Goal: Navigation & Orientation: Find specific page/section

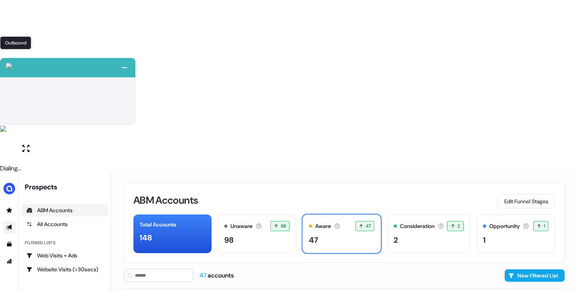
click at [9, 225] on icon "Go to outbound experience" at bounding box center [8, 227] width 5 height 5
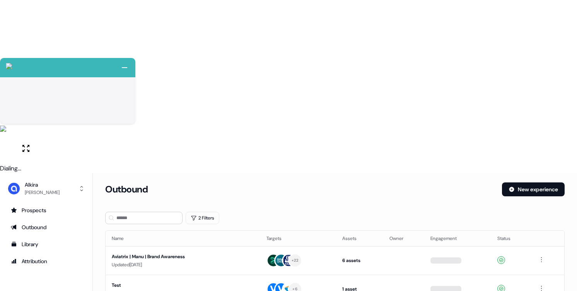
click at [15, 207] on icon "Go to prospects" at bounding box center [14, 210] width 6 height 6
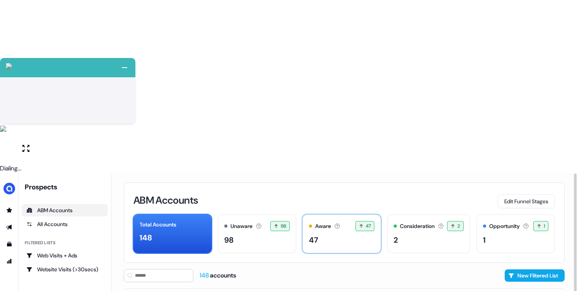
click at [340, 215] on div "Aware Accounts with 5+ minutes of usage or significant LinkedIn ad engagement! …" at bounding box center [341, 234] width 79 height 39
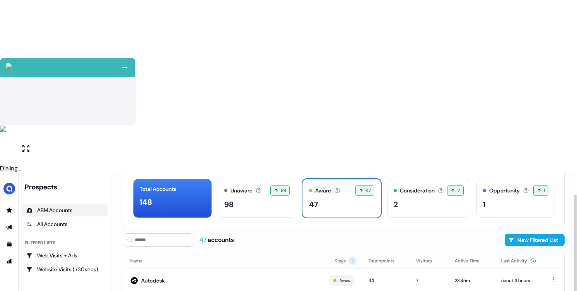
scroll to position [47, 0]
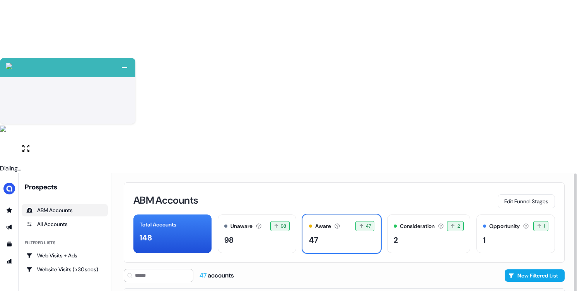
scroll to position [47, 0]
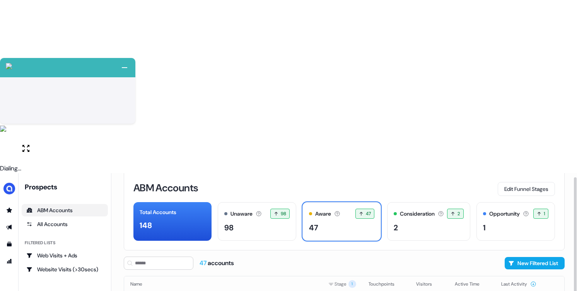
scroll to position [47, 0]
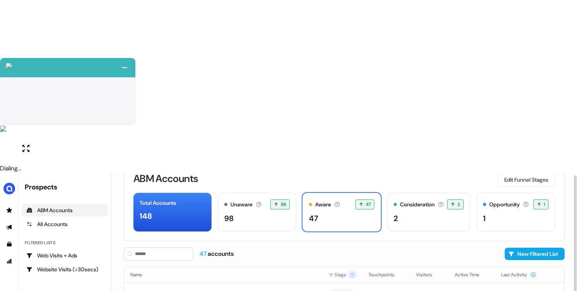
scroll to position [47, 0]
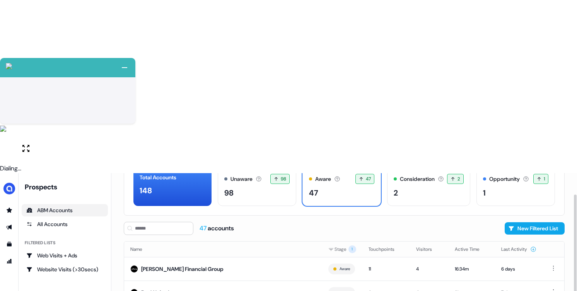
click at [534, 246] on icon at bounding box center [533, 249] width 6 height 6
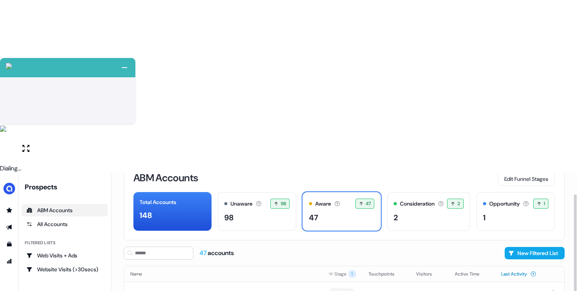
click at [531, 271] on icon at bounding box center [533, 274] width 6 height 6
click at [350, 212] on div "47" at bounding box center [341, 218] width 65 height 12
click at [328, 212] on div "47" at bounding box center [341, 218] width 65 height 12
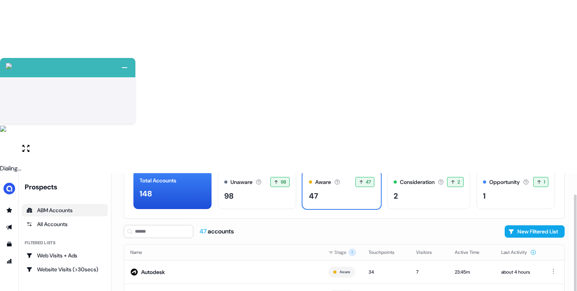
scroll to position [47, 0]
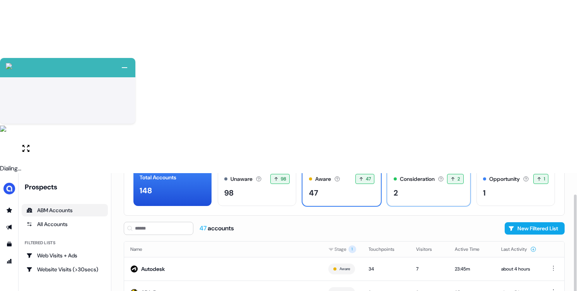
click at [409, 187] on div "2" at bounding box center [429, 193] width 70 height 12
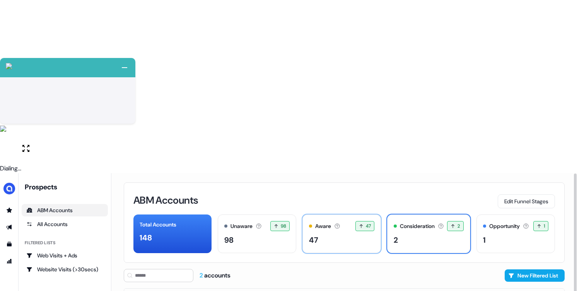
click at [331, 234] on div "47" at bounding box center [341, 240] width 65 height 12
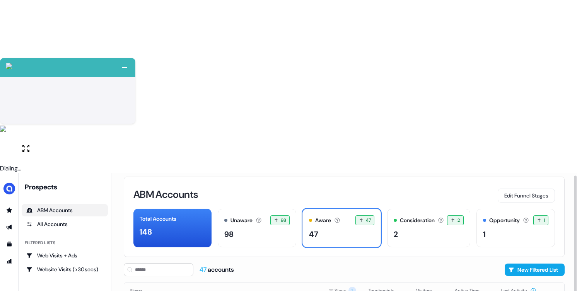
scroll to position [47, 0]
